Goal: Use online tool/utility: Utilize a website feature to perform a specific function

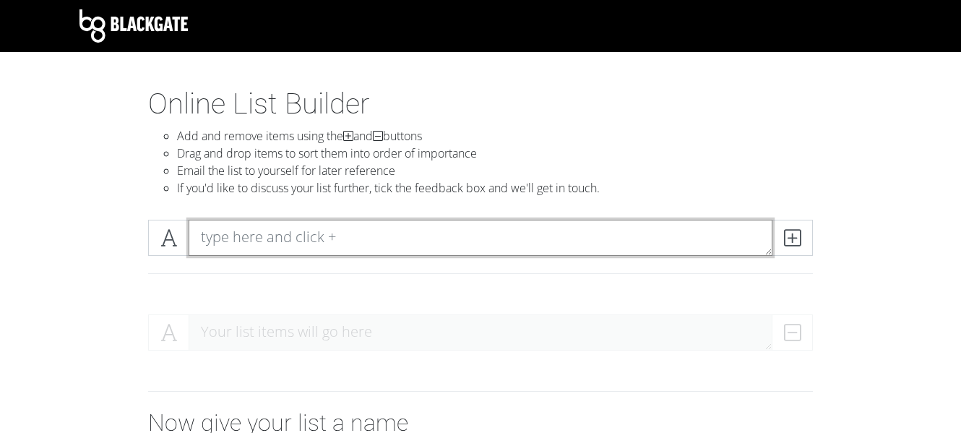
click at [254, 241] on textarea at bounding box center [481, 238] width 584 height 36
type textarea "The Tortured Poets Department"
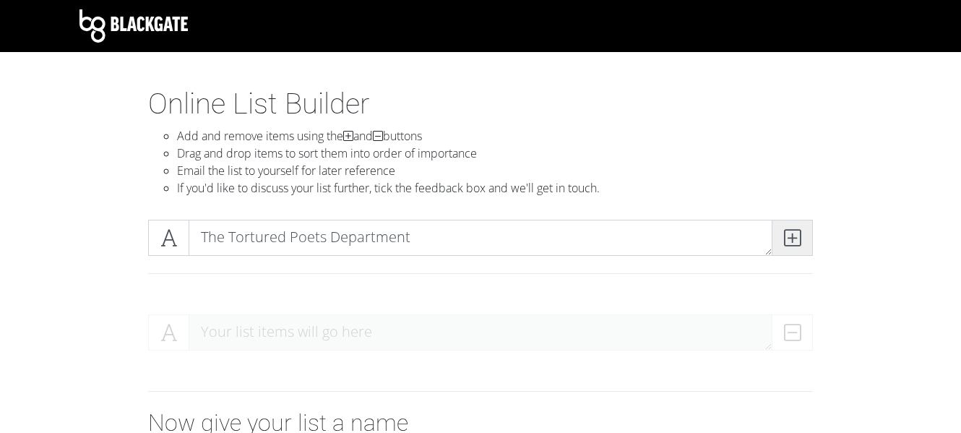
click at [786, 232] on icon at bounding box center [792, 238] width 17 height 14
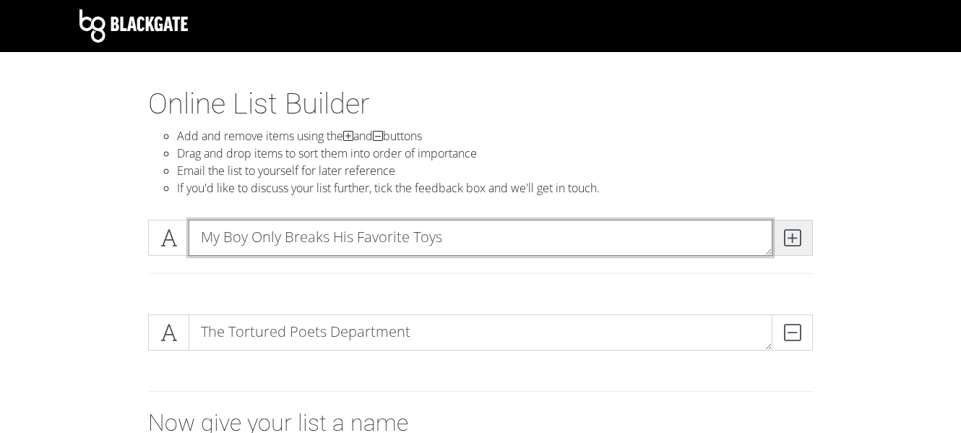
type textarea "My Boy Only Breaks His Favorite Toys"
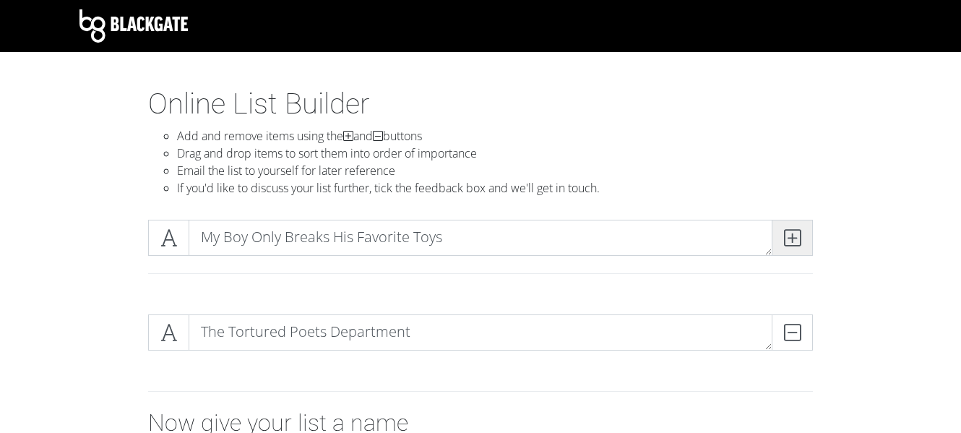
click at [805, 234] on span at bounding box center [792, 238] width 41 height 36
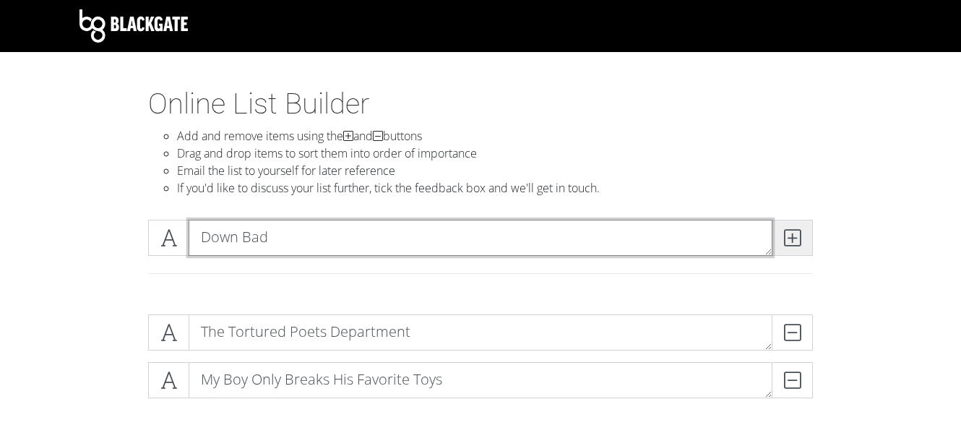
type textarea "Down Bad"
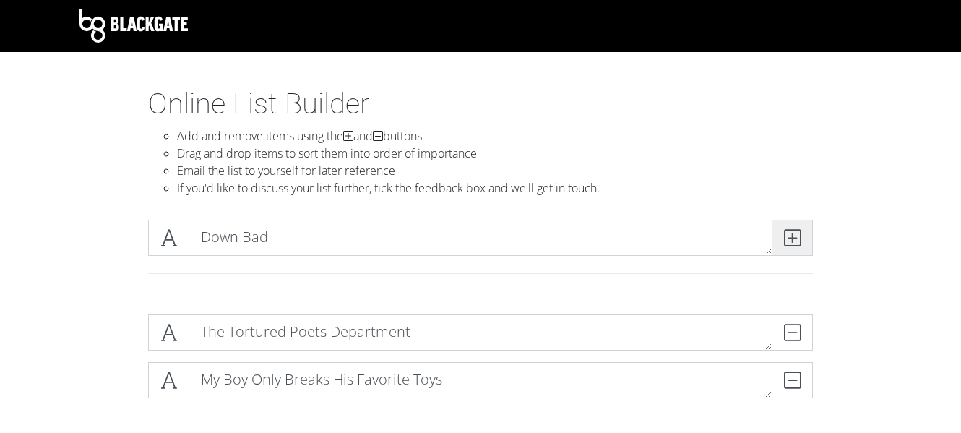
click at [784, 233] on icon at bounding box center [792, 238] width 17 height 14
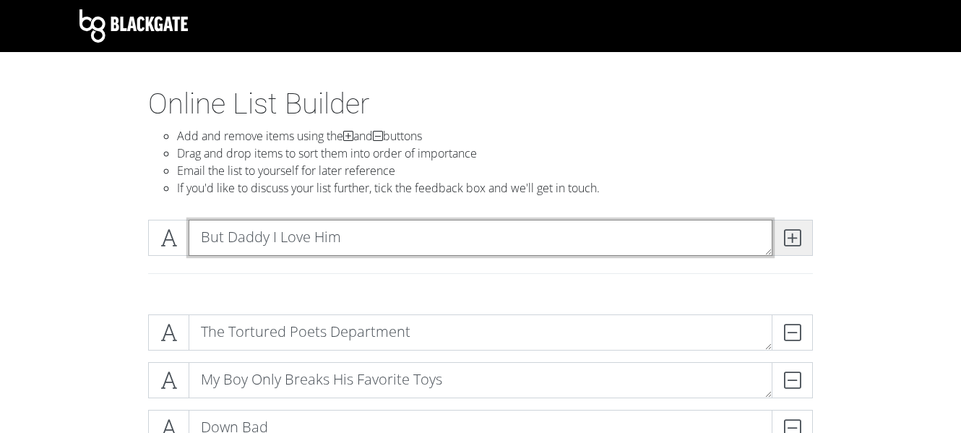
type textarea "But Daddy I Love Him"
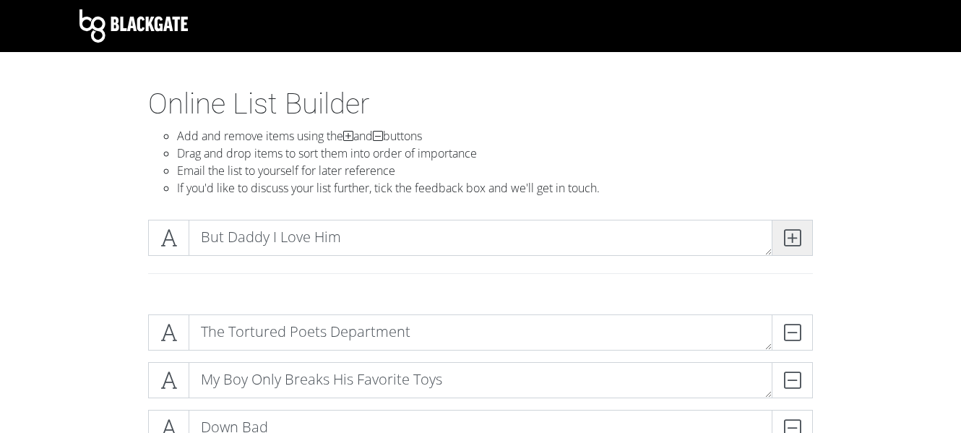
click at [799, 232] on icon at bounding box center [792, 238] width 17 height 14
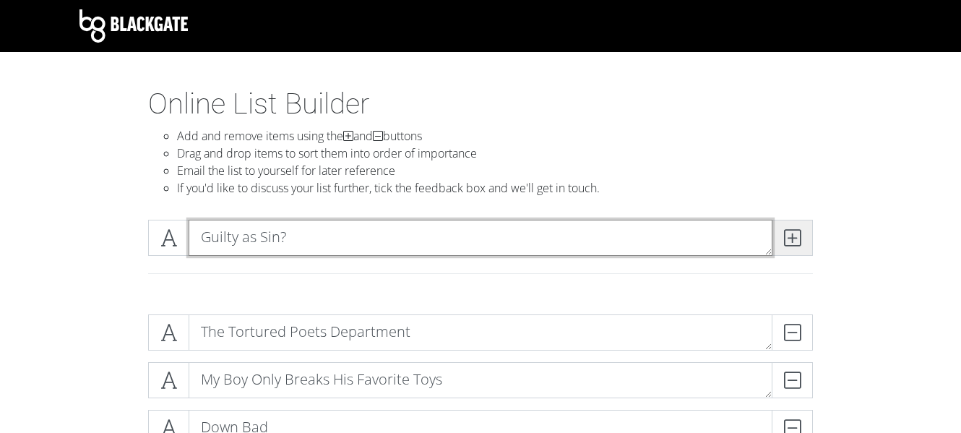
type textarea "Guilty as Sin?"
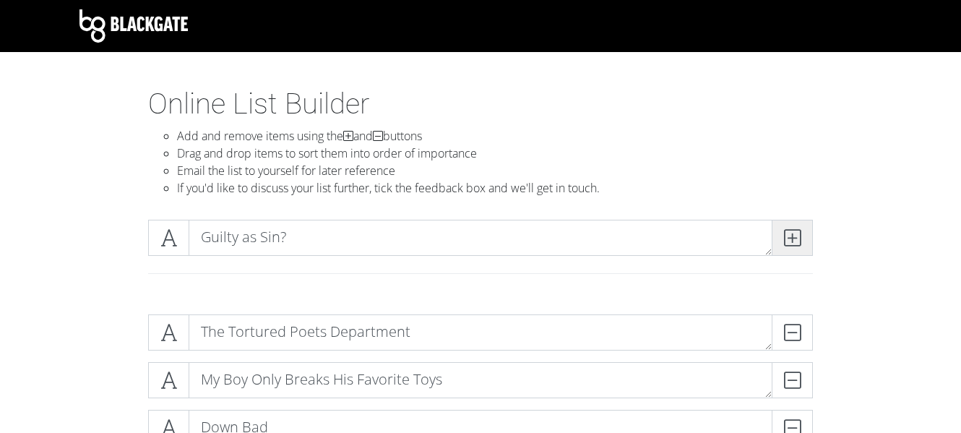
click at [789, 244] on icon at bounding box center [792, 238] width 17 height 14
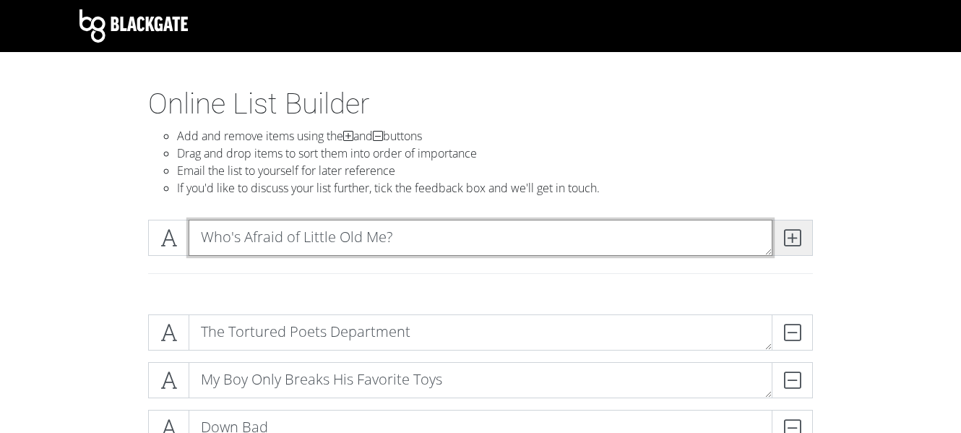
type textarea "Who's Afraid of Little Old Me?"
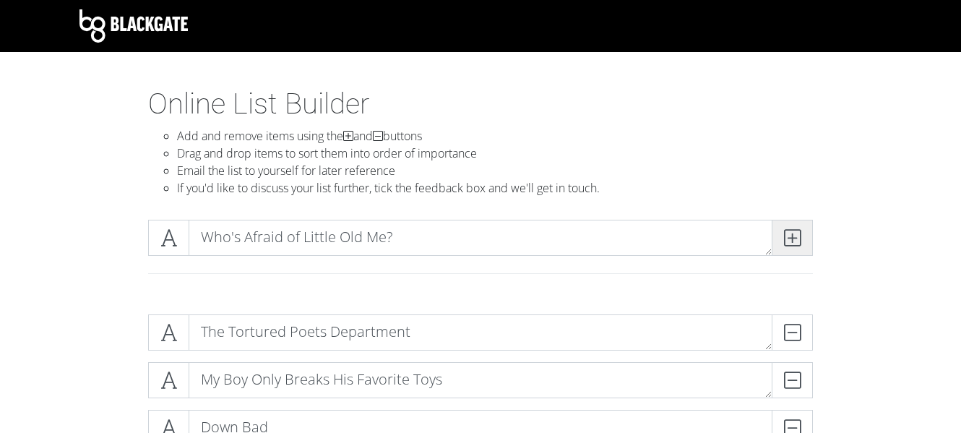
click at [790, 240] on icon at bounding box center [792, 238] width 17 height 14
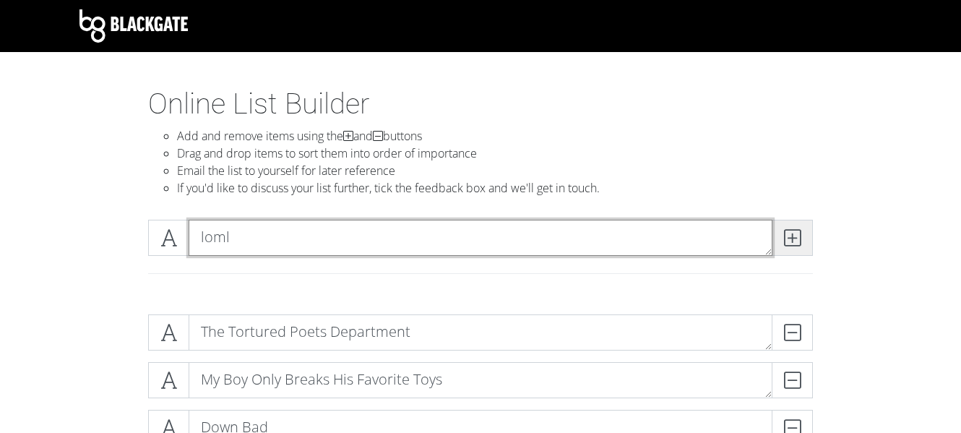
type textarea "loml"
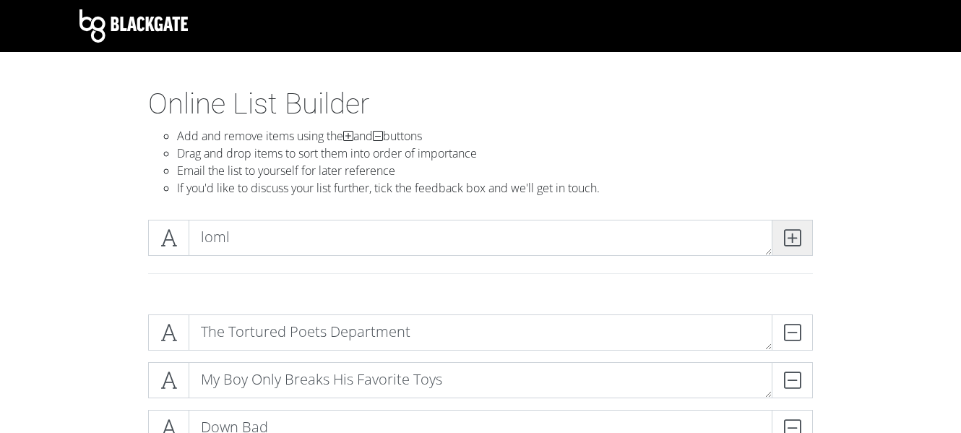
click at [799, 238] on icon at bounding box center [792, 238] width 17 height 14
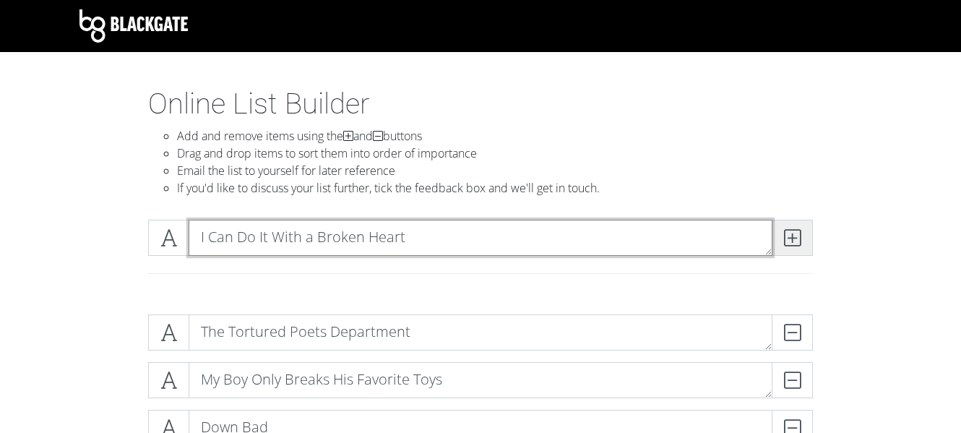
type textarea "I Can Do It With a Broken Heart"
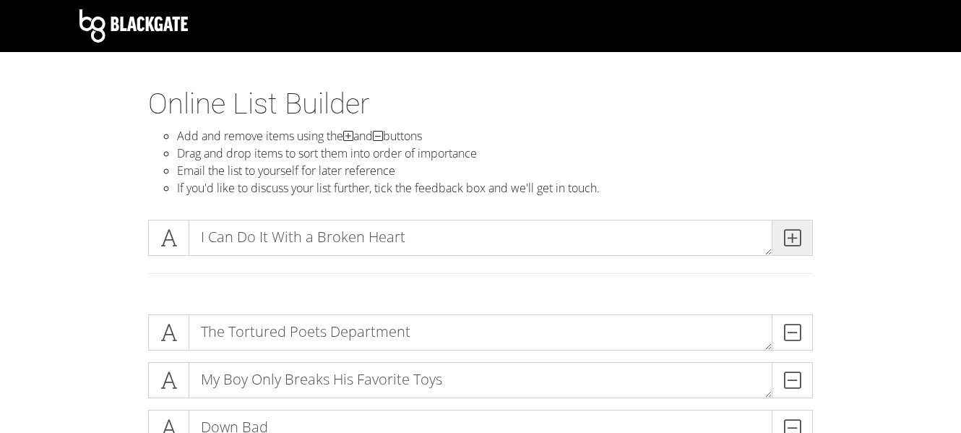
click at [789, 243] on icon at bounding box center [792, 238] width 17 height 14
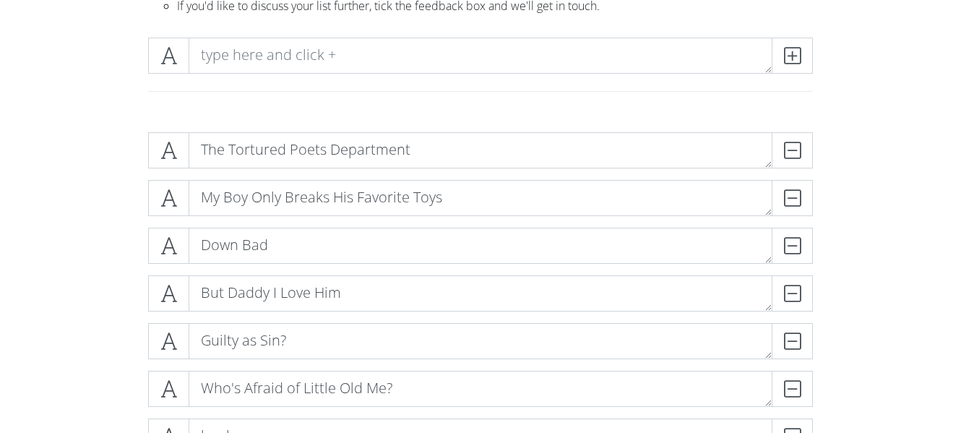
scroll to position [181, 0]
